Goal: Transaction & Acquisition: Purchase product/service

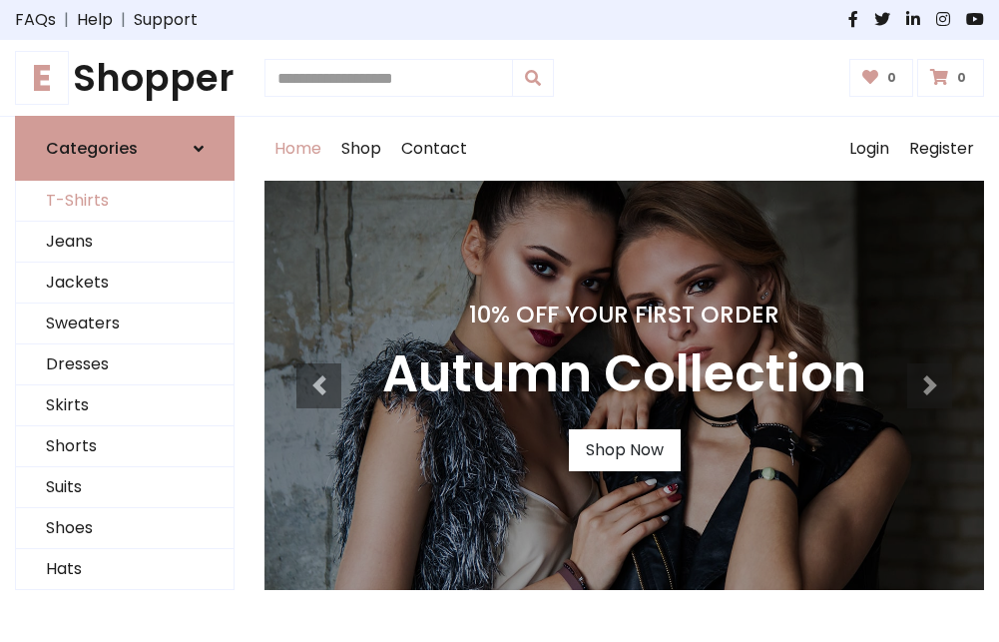
click at [125, 202] on link "T-Shirts" at bounding box center [125, 201] width 218 height 41
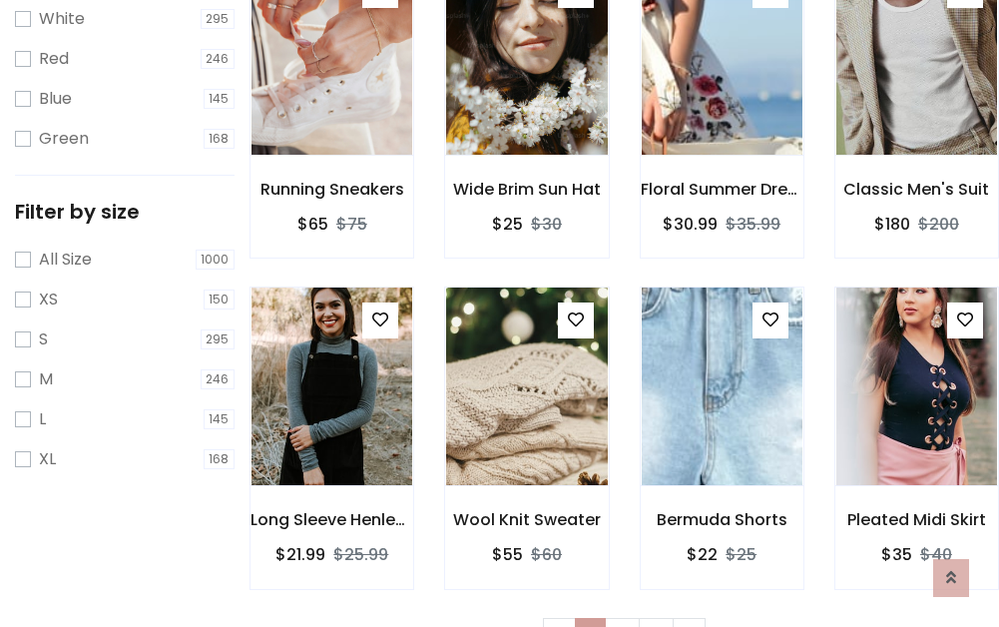
scroll to position [36, 0]
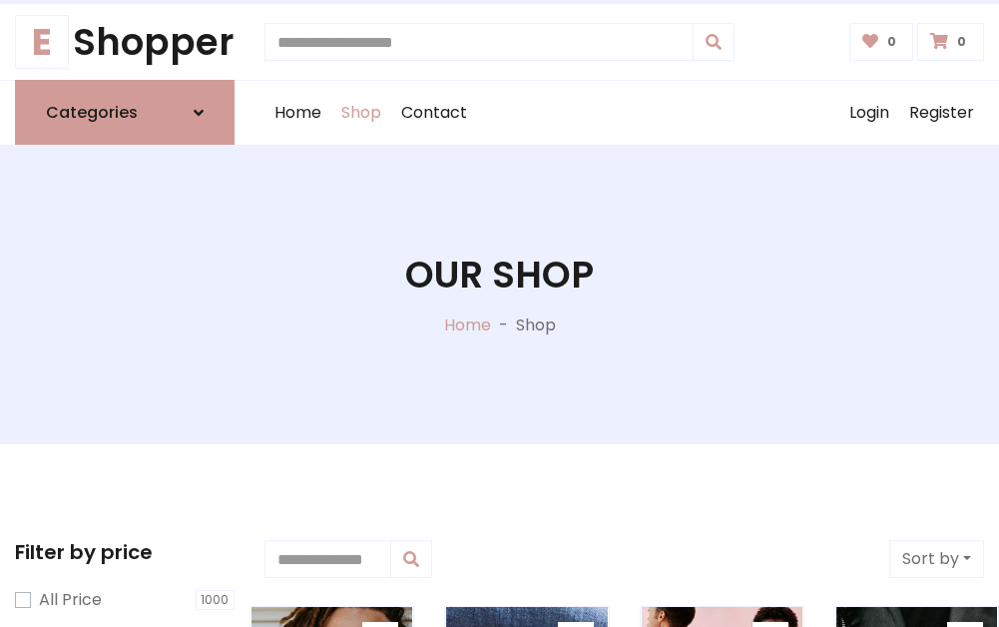
click at [499, 294] on h1 "Our Shop" at bounding box center [499, 274] width 189 height 44
click at [624, 113] on div "Home Shop Contact Log out Login Register" at bounding box center [623, 113] width 719 height 64
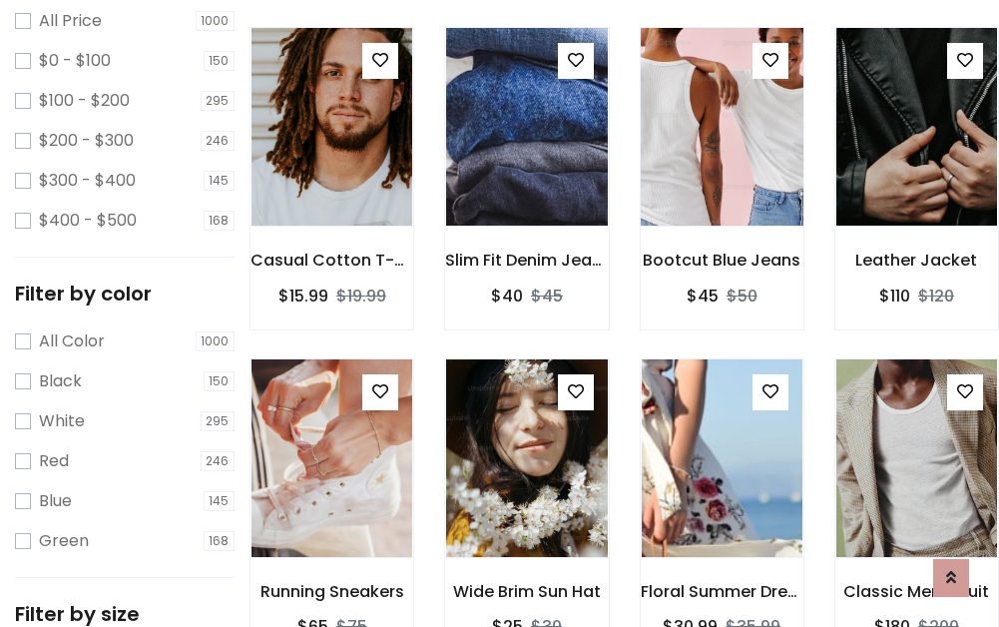
click at [721, 164] on img at bounding box center [722, 126] width 193 height 479
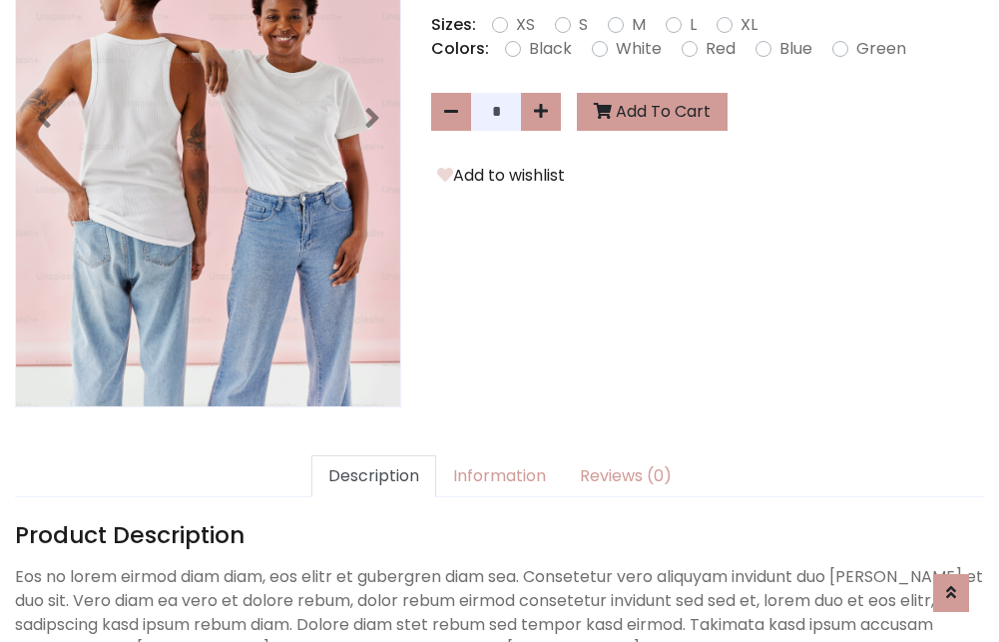
scroll to position [488, 0]
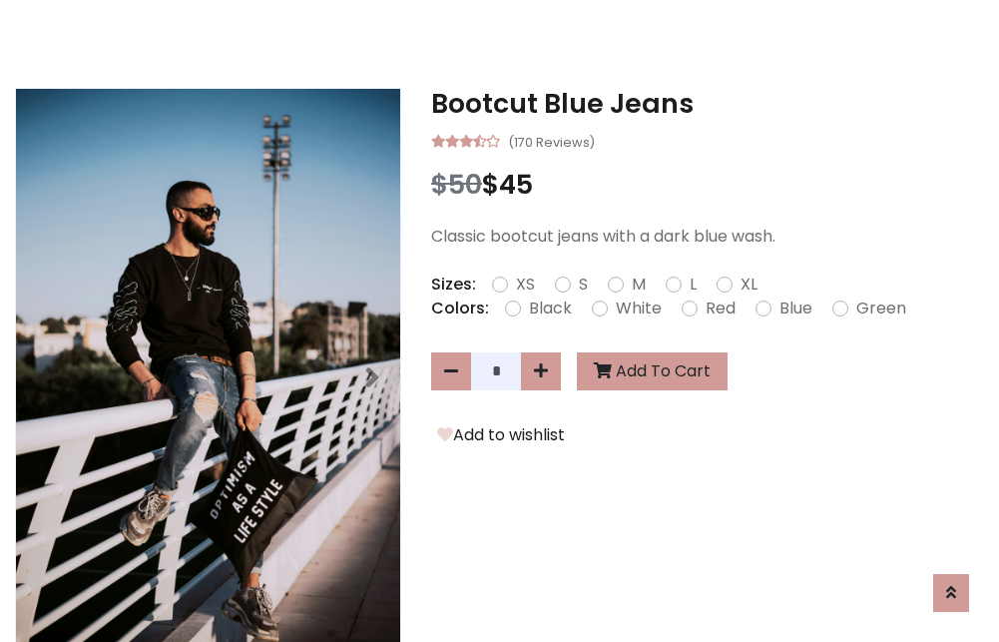
click at [708, 104] on h3 "Bootcut Blue Jeans" at bounding box center [707, 104] width 553 height 32
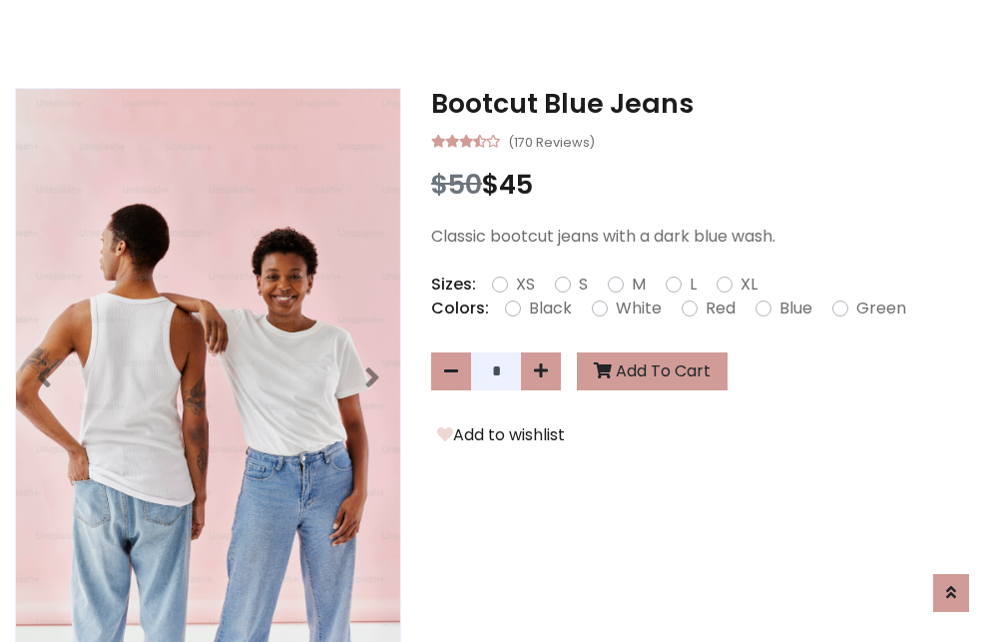
click at [708, 104] on h3 "Bootcut Blue Jeans" at bounding box center [707, 104] width 553 height 32
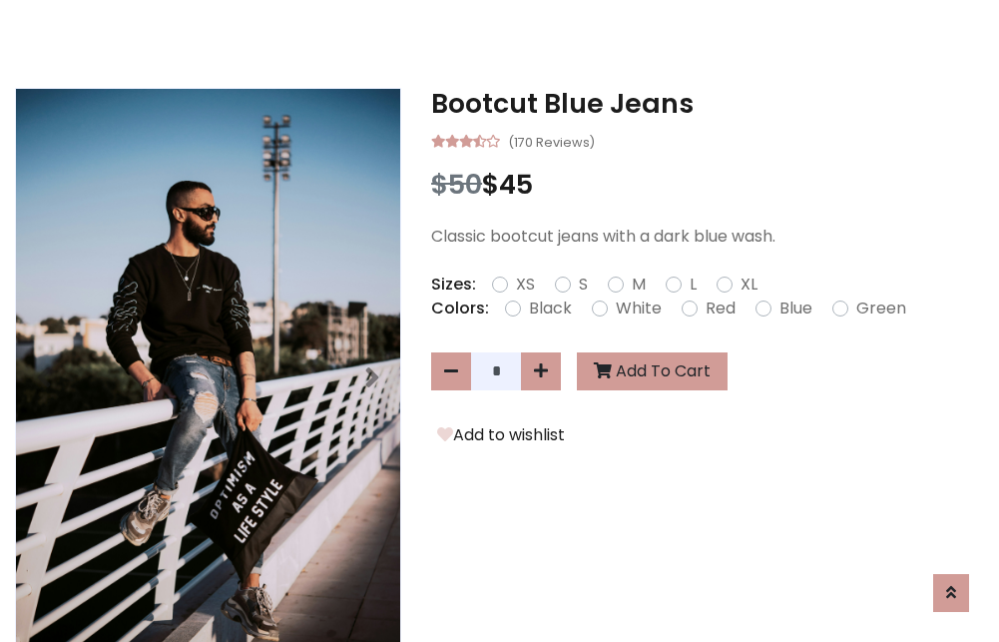
click at [708, 104] on h3 "Bootcut Blue Jeans" at bounding box center [707, 104] width 553 height 32
